Goal: Obtain resource: Download file/media

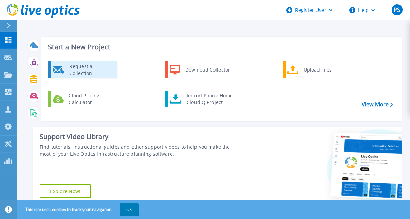
click at [87, 70] on div "Request a Collection" at bounding box center [91, 70] width 50 height 14
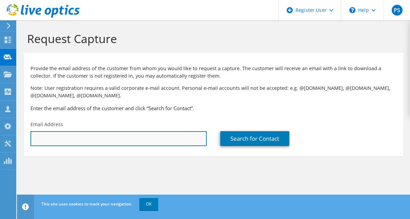
click at [103, 141] on input "text" at bounding box center [119, 138] width 176 height 15
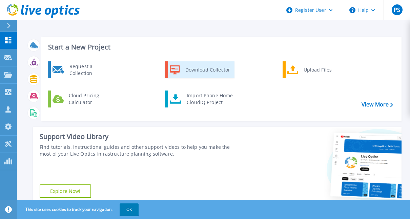
click at [218, 75] on div "Download Collector" at bounding box center [207, 70] width 51 height 14
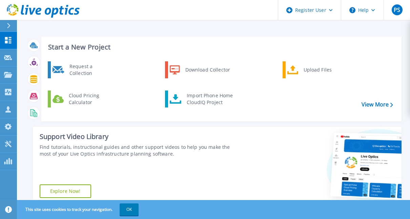
click at [386, 109] on div "Request a Collection Download Collector Upload Files Cloud Pricing Calculator I…" at bounding box center [221, 89] width 356 height 58
click at [383, 105] on link "View More" at bounding box center [378, 104] width 32 height 6
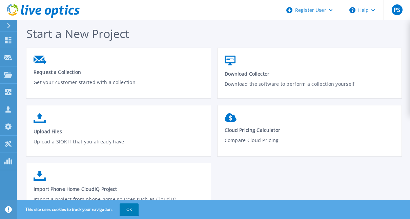
scroll to position [22, 0]
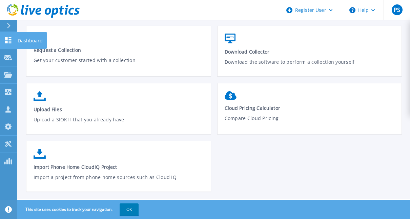
click at [14, 40] on link "Dashboard Dashboard" at bounding box center [8, 40] width 17 height 17
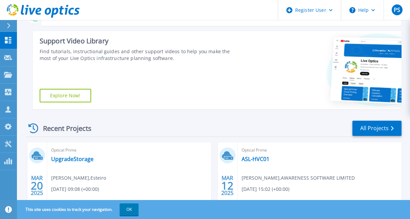
scroll to position [64, 0]
